Goal: Information Seeking & Learning: Learn about a topic

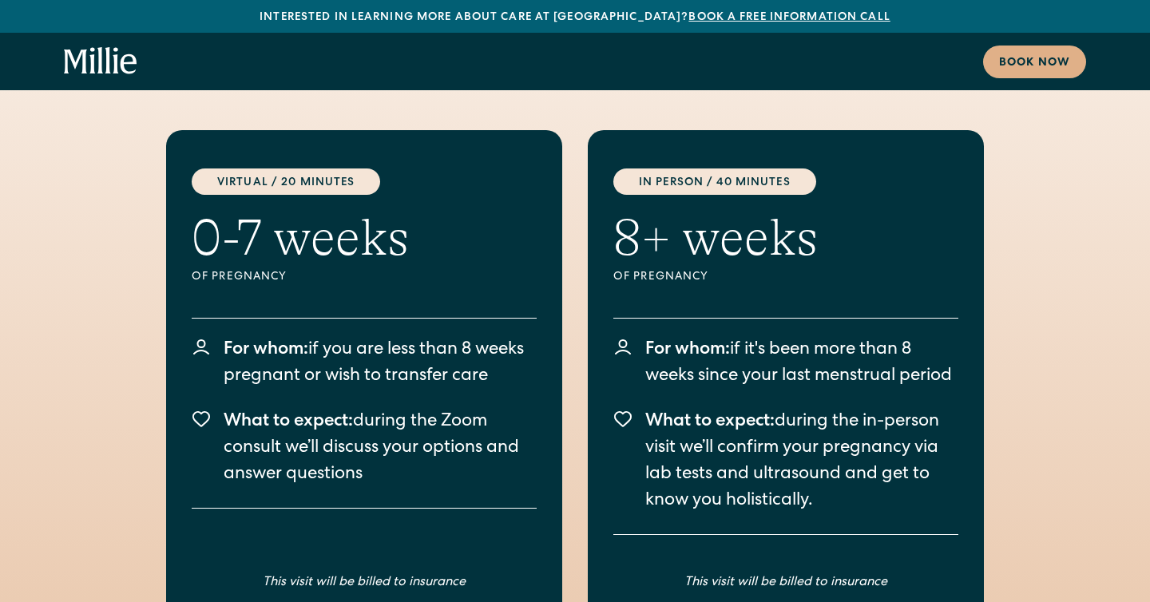
scroll to position [2164, 0]
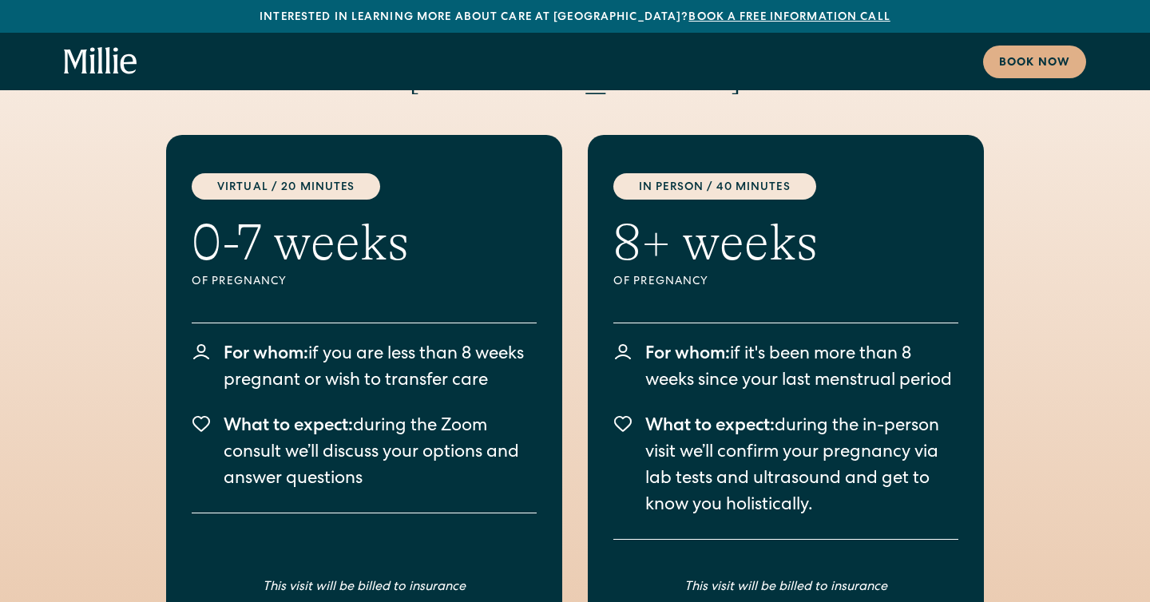
click at [42, 275] on div "Start your maternity care with Millie Virtual / 20 Minutes 0-7 weeks Of pregnan…" at bounding box center [575, 310] width 1150 height 982
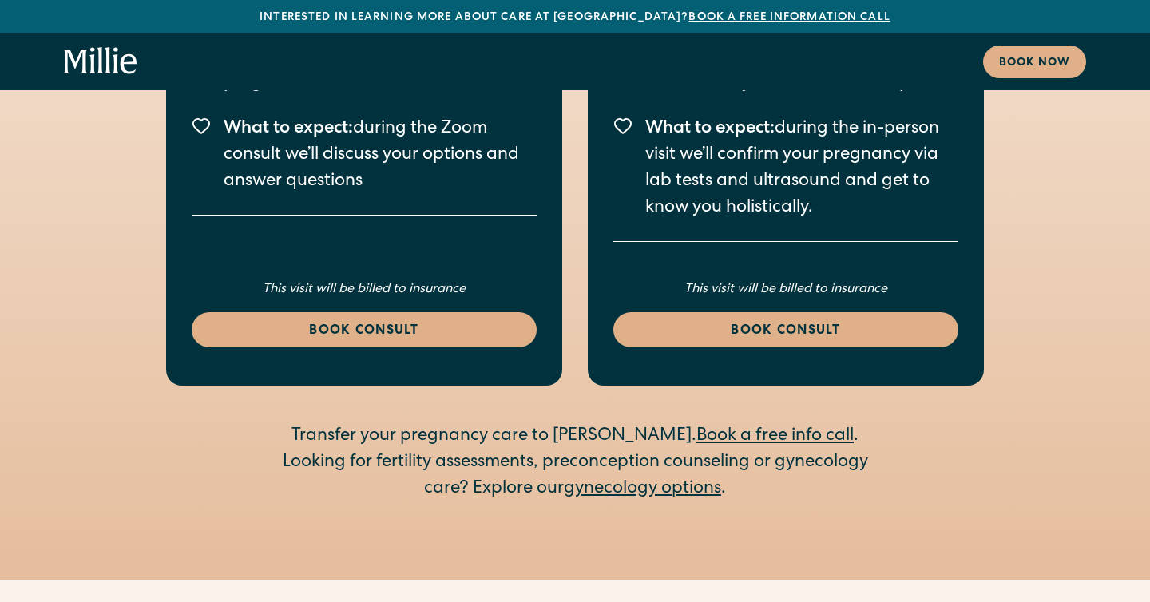
scroll to position [2463, 0]
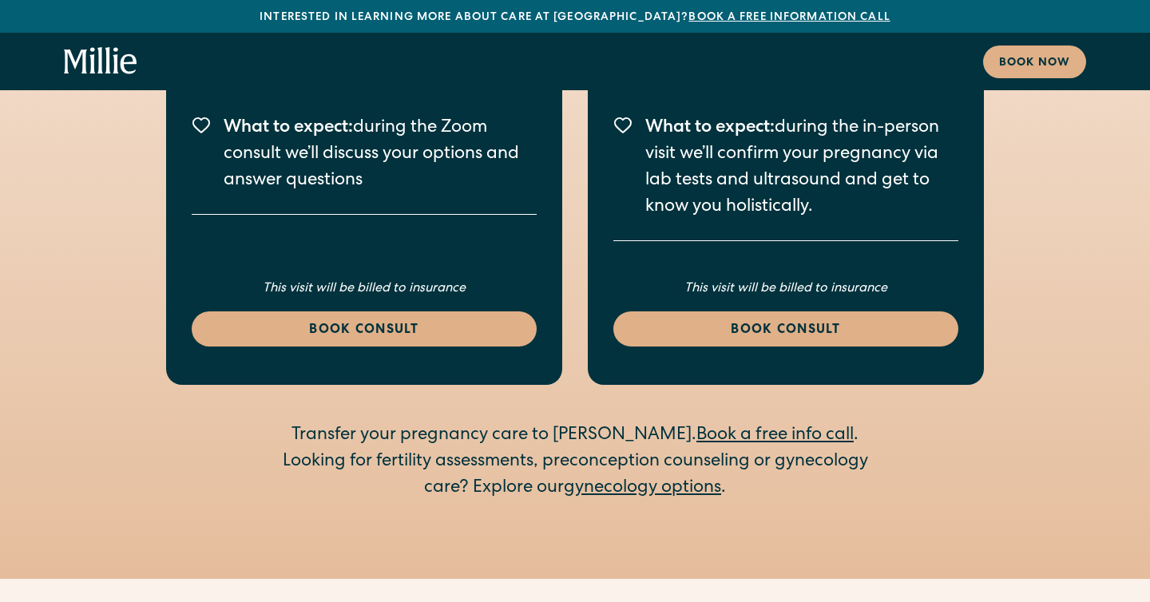
click at [42, 275] on div "Start your maternity care with Millie Virtual / 20 Minutes 0-7 weeks Of pregnan…" at bounding box center [575, 12] width 1150 height 982
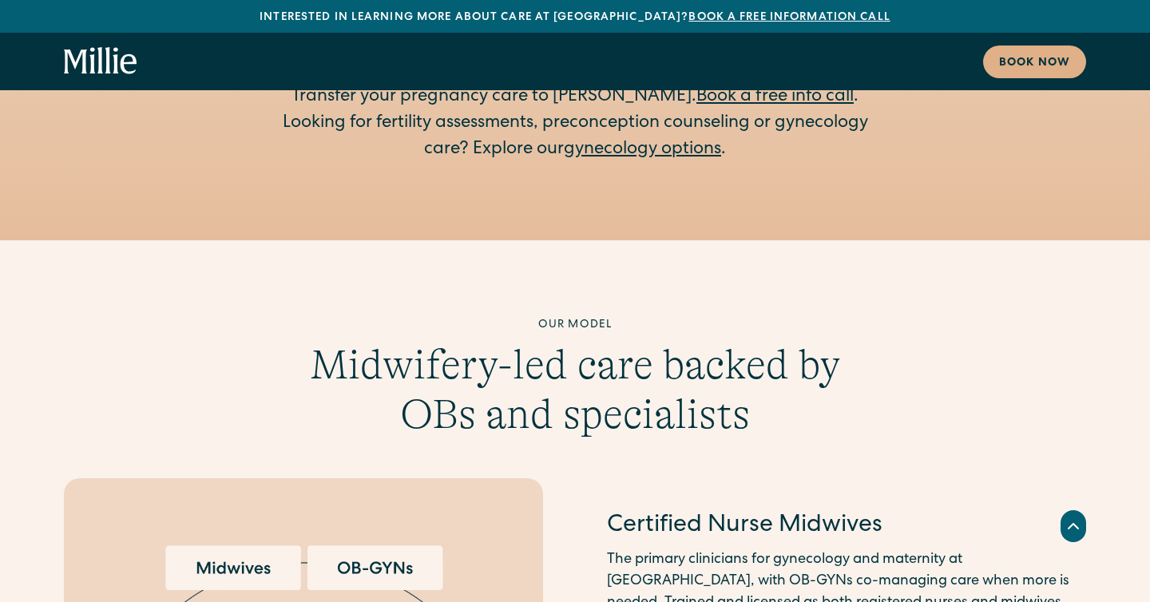
scroll to position [3116, 0]
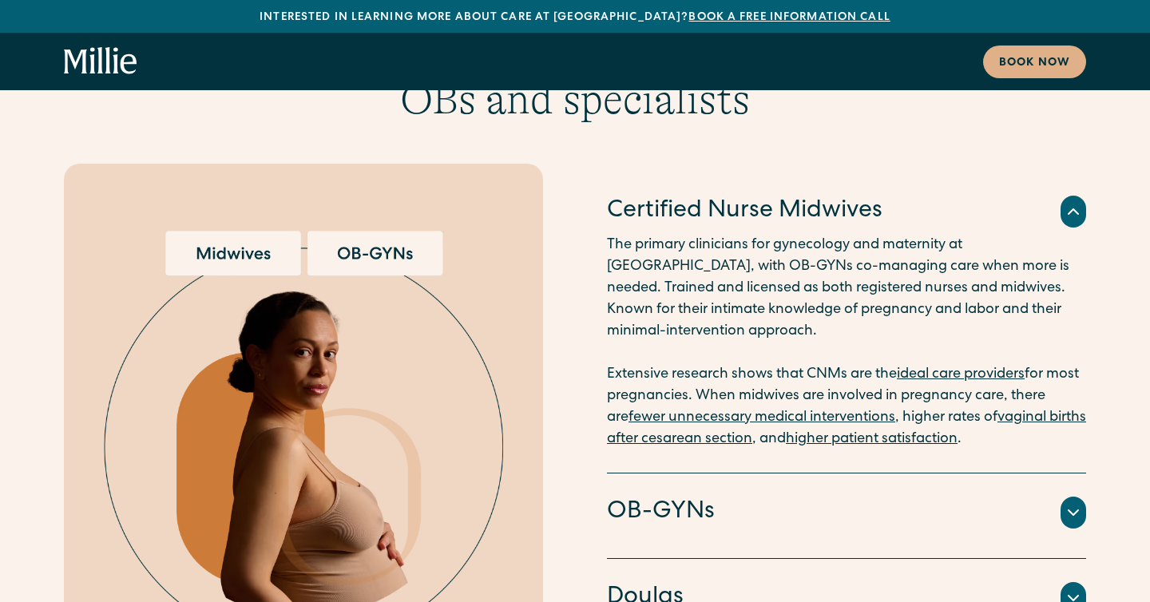
click at [19, 347] on div "Our model Midwifery-led care backed by OBs and specialists Certified Nurse Midw…" at bounding box center [575, 370] width 1150 height 736
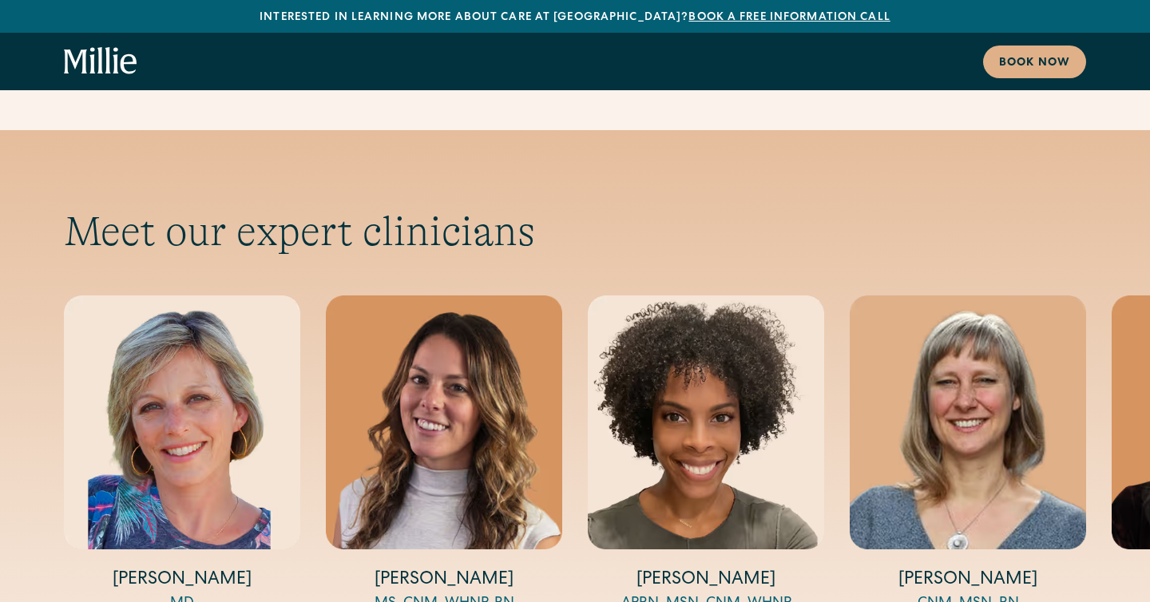
scroll to position [5210, 0]
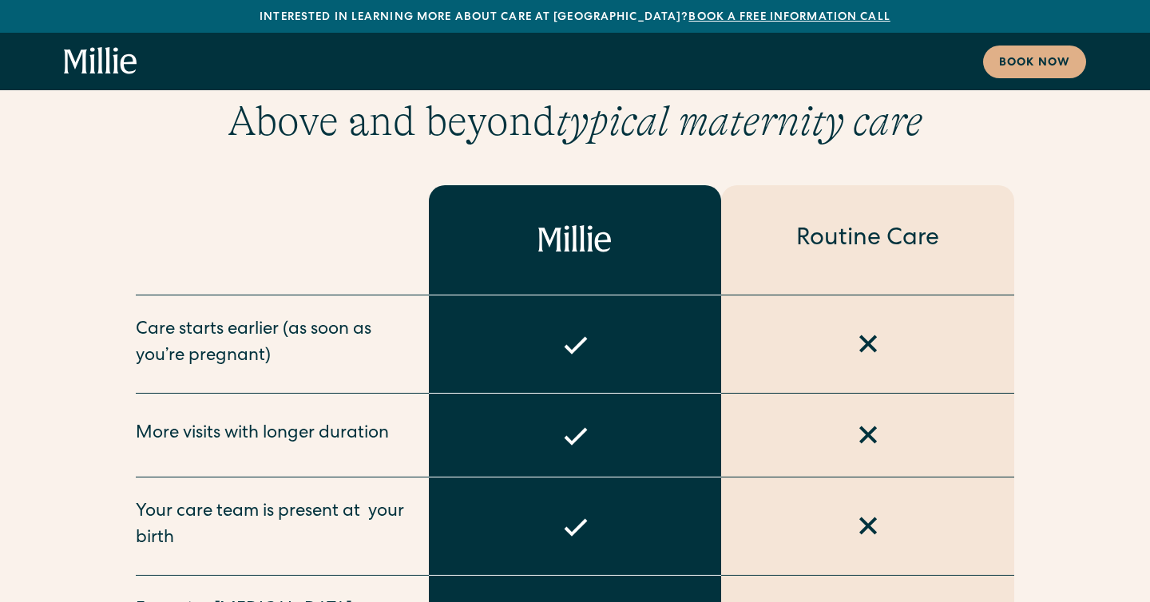
scroll to position [5896, 0]
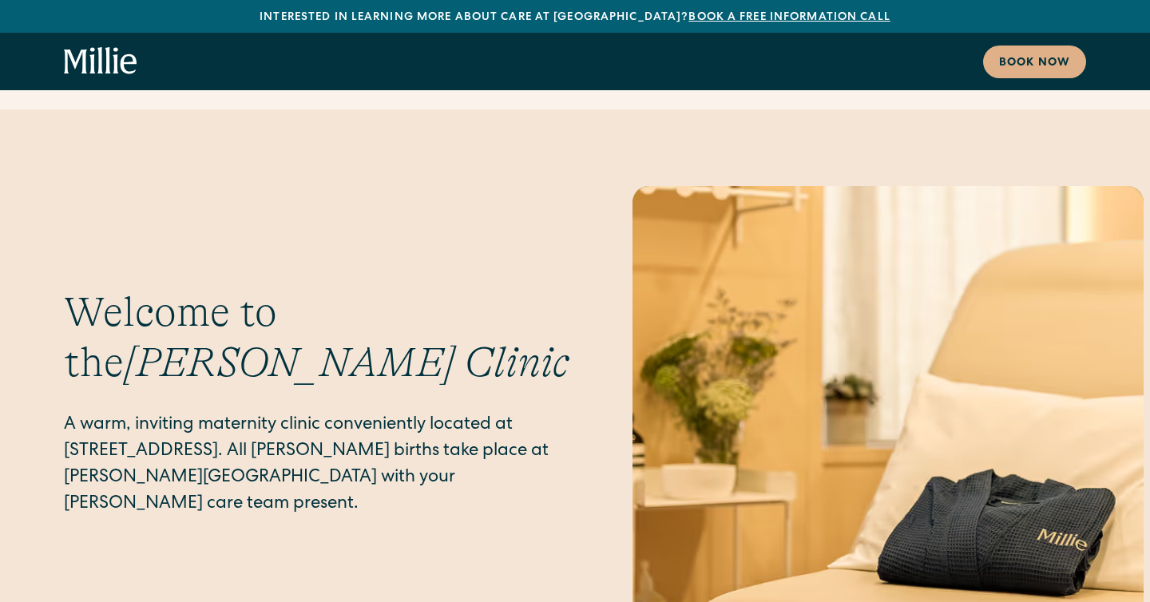
click at [29, 356] on div "Welcome to the Millie Clinic A warm, inviting maternity clinic conveniently loc…" at bounding box center [575, 403] width 1150 height 435
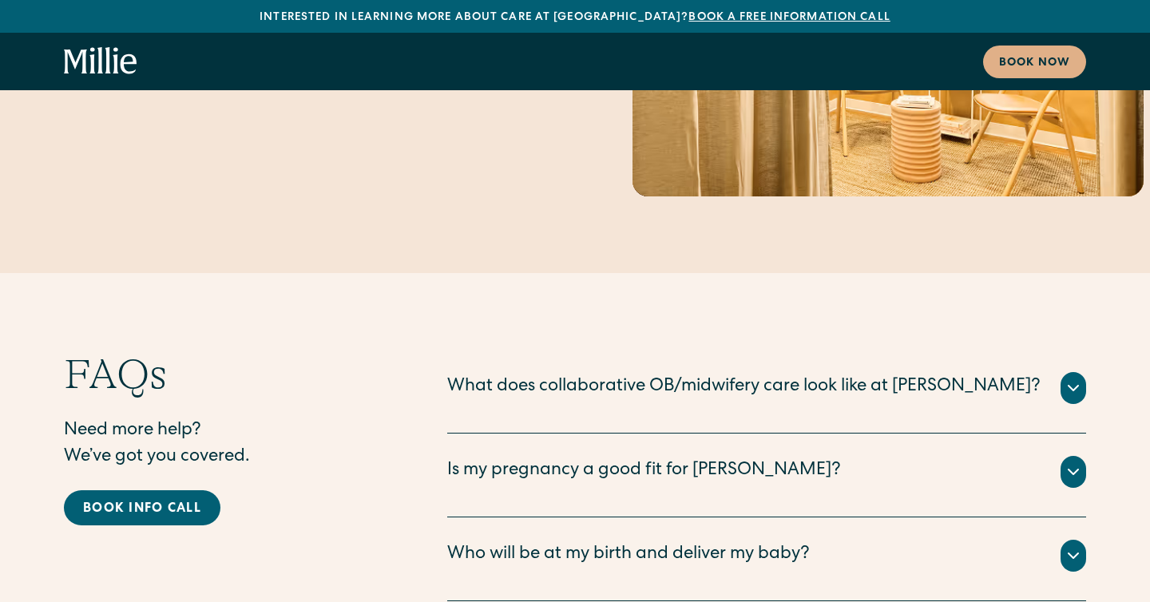
scroll to position [7818, 0]
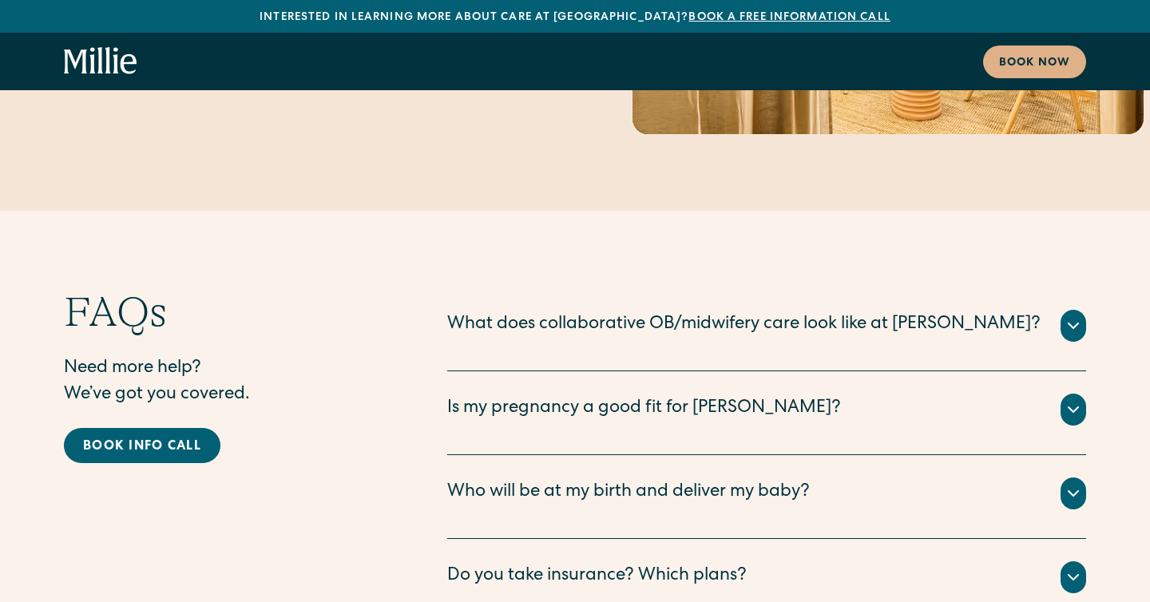
click at [1073, 568] on icon at bounding box center [1073, 577] width 19 height 19
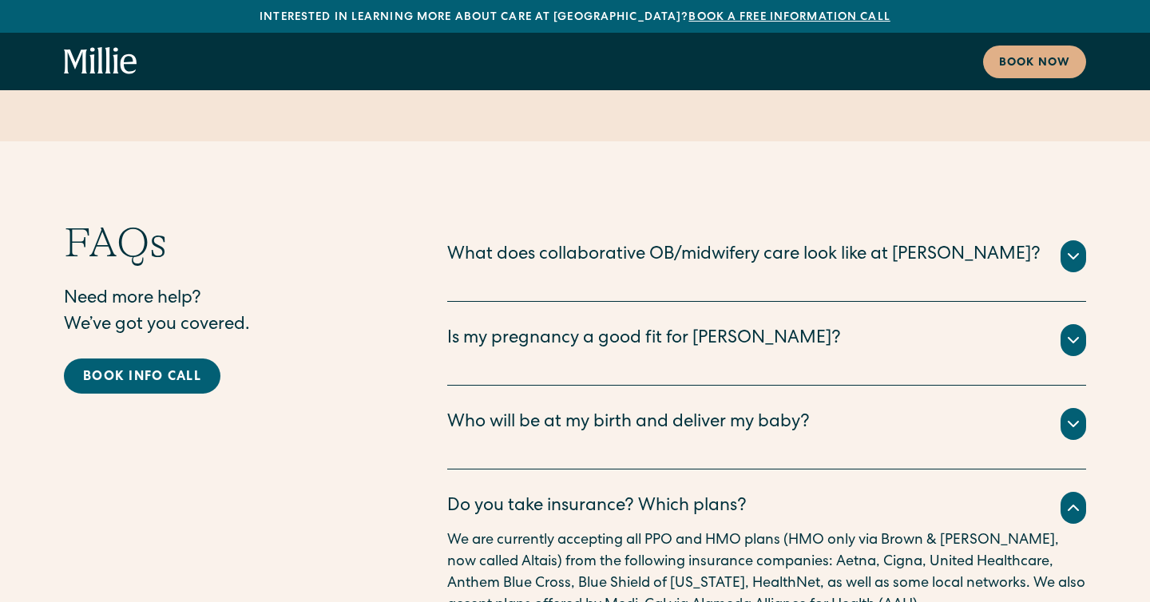
scroll to position [7895, 0]
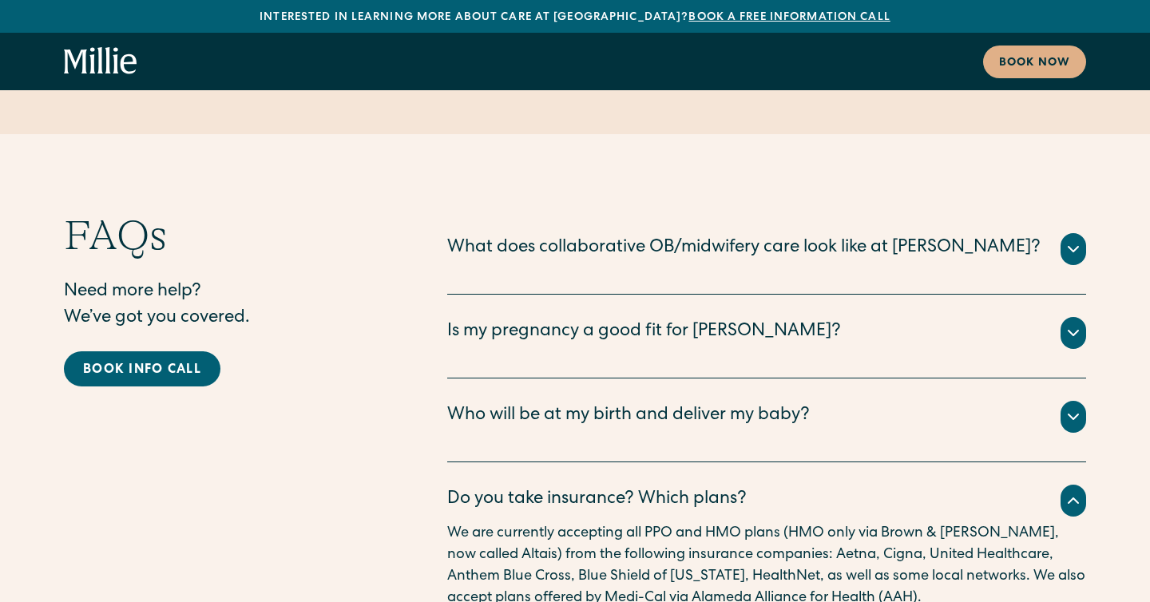
click at [371, 449] on div "FAQs Need more help? We’ve got you covered. Book info call" at bounding box center [224, 507] width 320 height 592
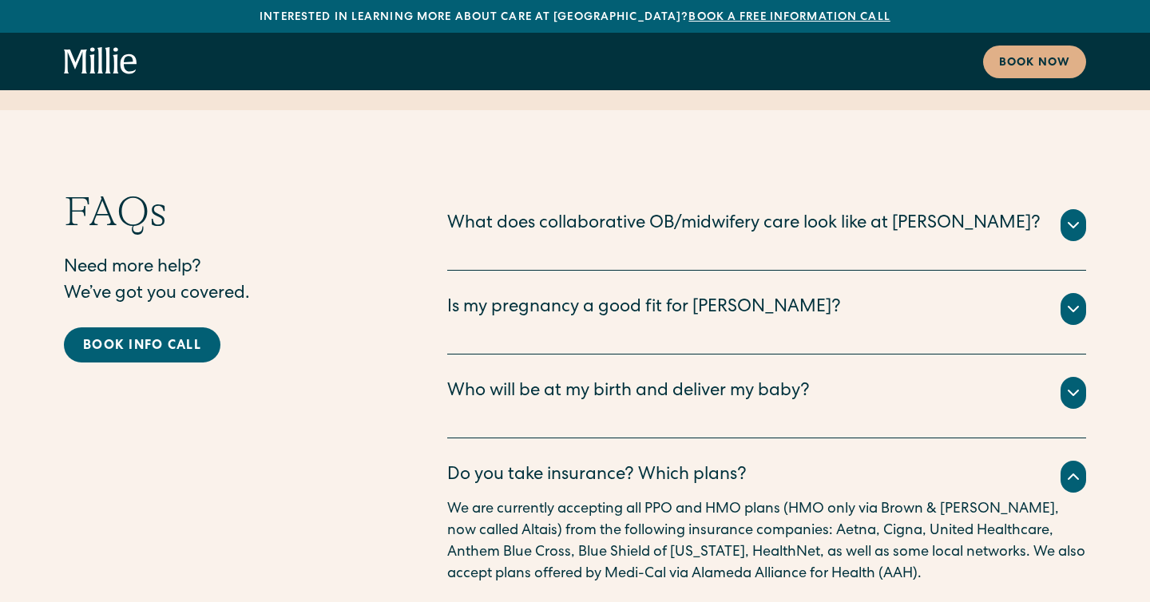
scroll to position [7920, 0]
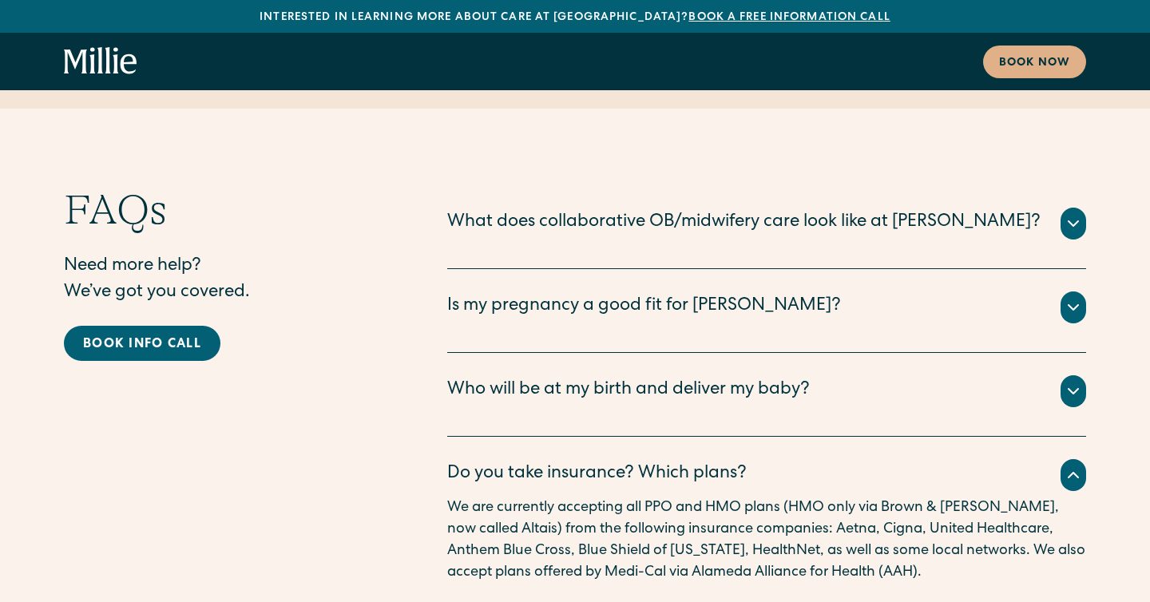
click at [371, 449] on div "FAQs Need more help? We’ve got you covered. Book info call" at bounding box center [224, 481] width 320 height 592
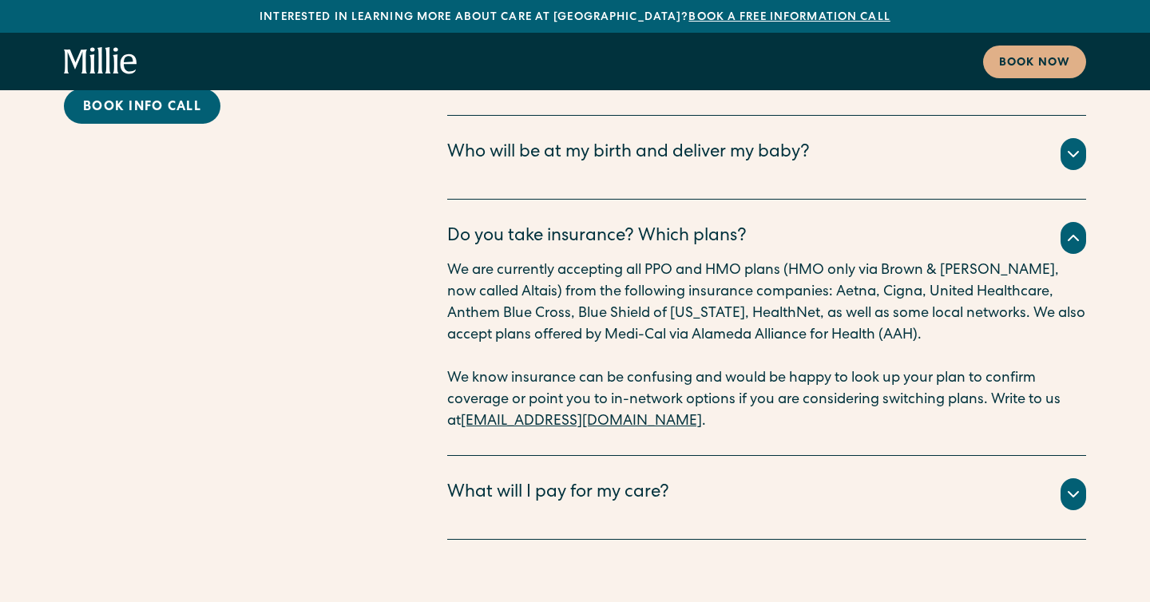
scroll to position [8159, 0]
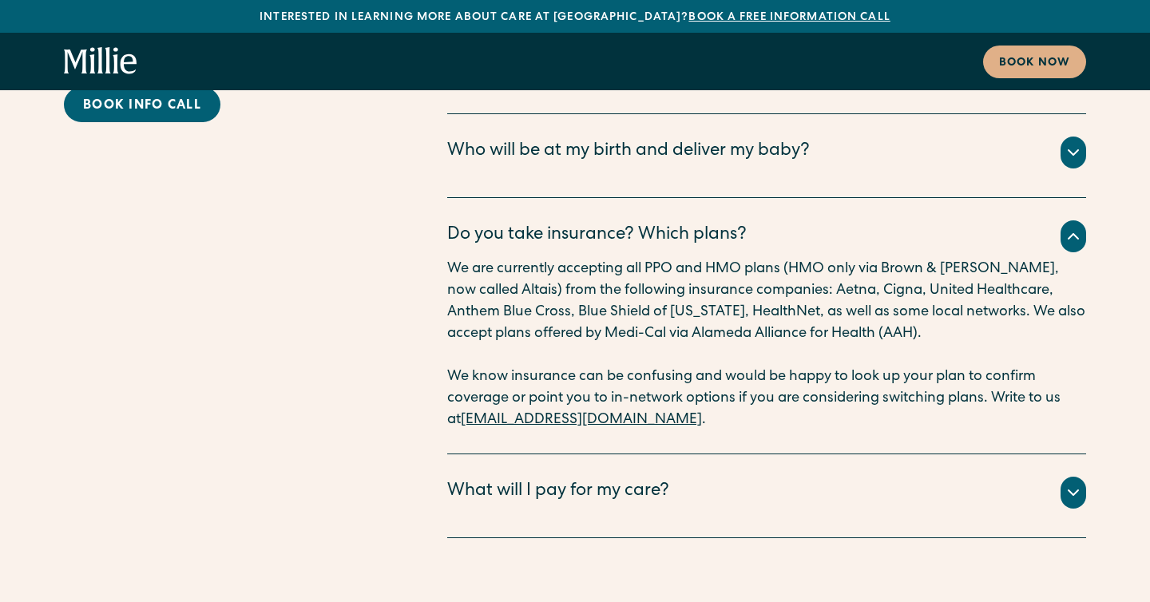
click at [1071, 483] on icon at bounding box center [1073, 492] width 19 height 19
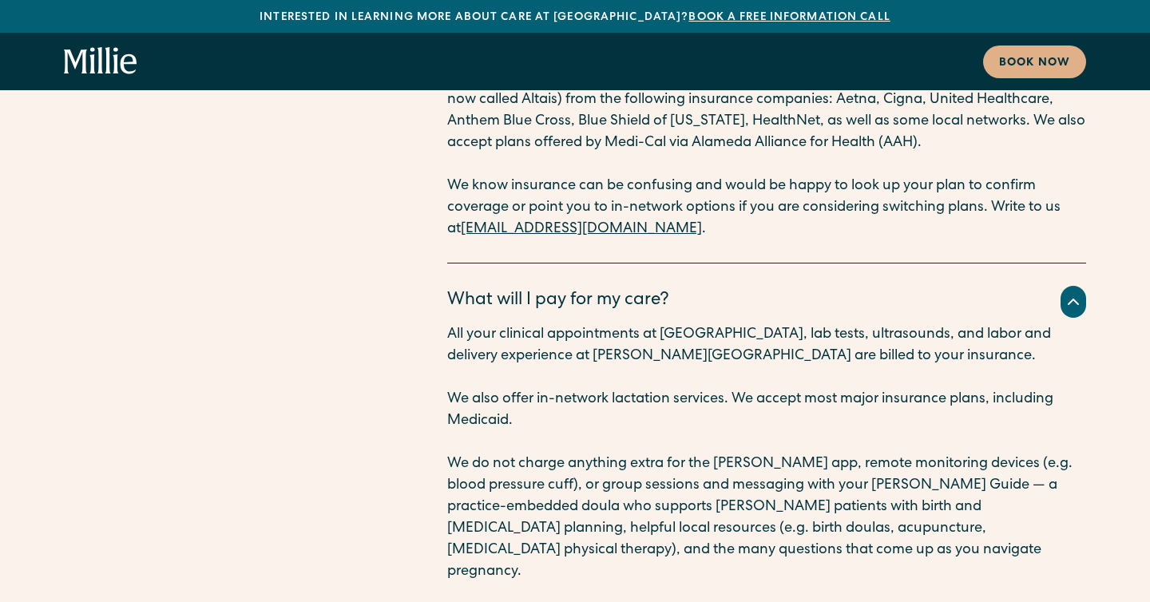
scroll to position [8351, 0]
click at [1083, 285] on div at bounding box center [1074, 301] width 26 height 32
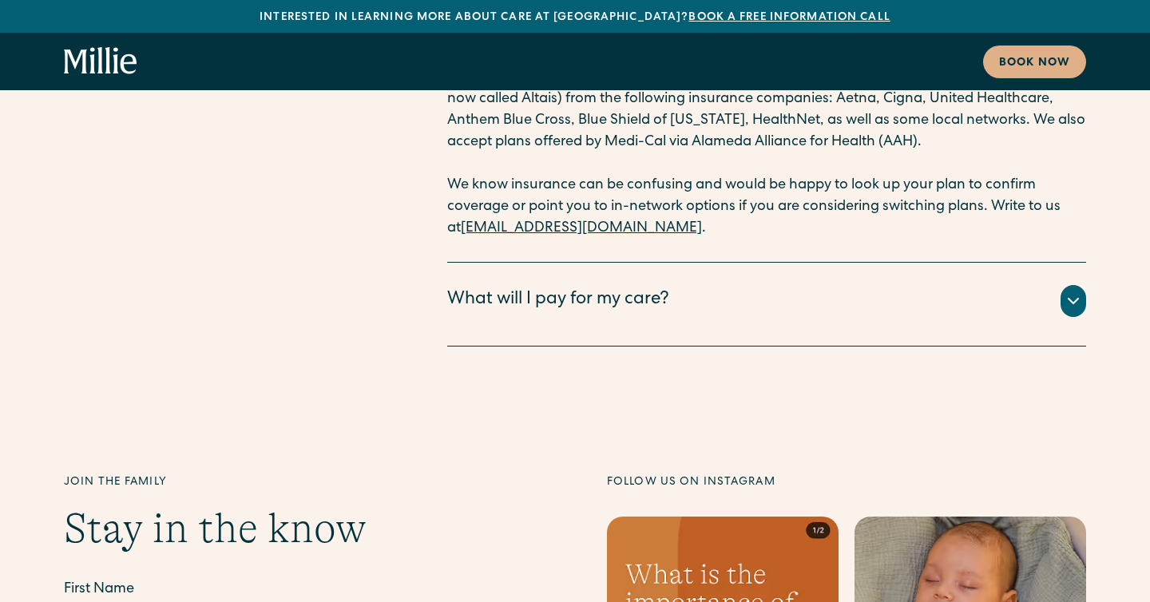
click at [388, 231] on div "FAQs Need more help? We’ve got you covered. Book info call What does collaborat…" at bounding box center [575, 50] width 1150 height 745
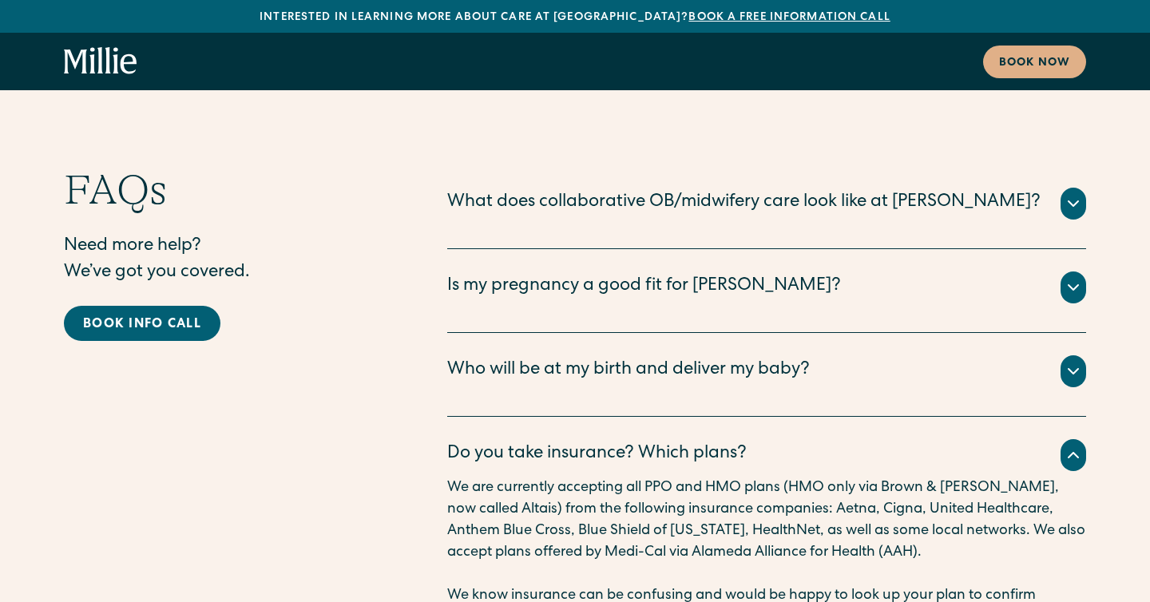
scroll to position [7938, 0]
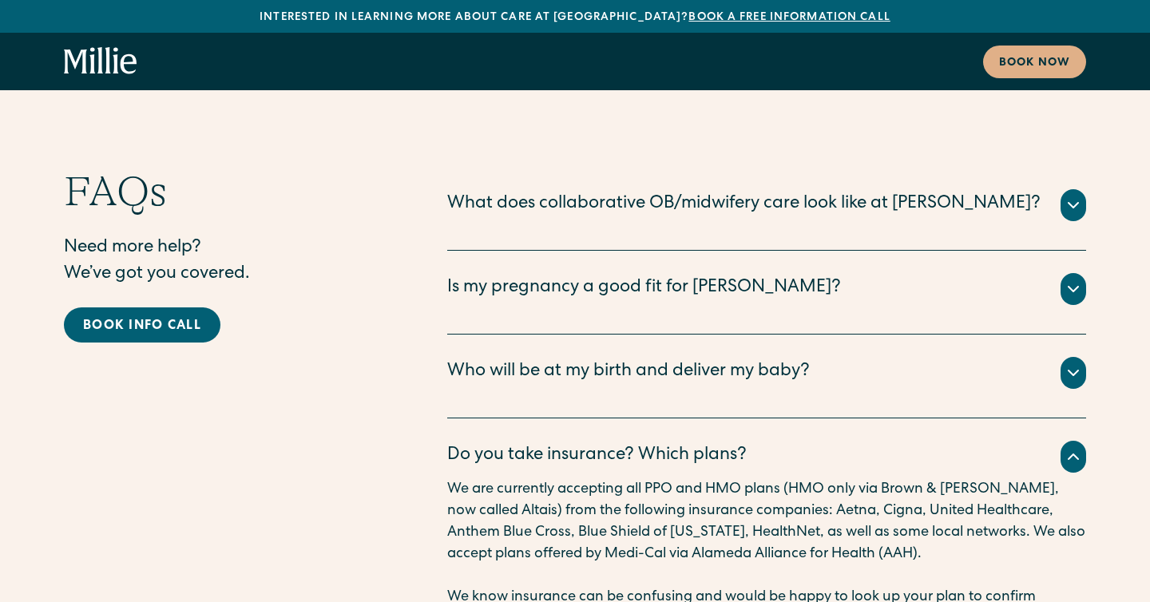
click at [388, 231] on div "FAQs Need more help? We’ve got you covered. Book info call What does collaborat…" at bounding box center [575, 463] width 1022 height 592
click at [342, 314] on div "FAQs Need more help? We’ve got you covered. Book info call" at bounding box center [224, 463] width 320 height 592
